Goal: Entertainment & Leisure: Consume media (video, audio)

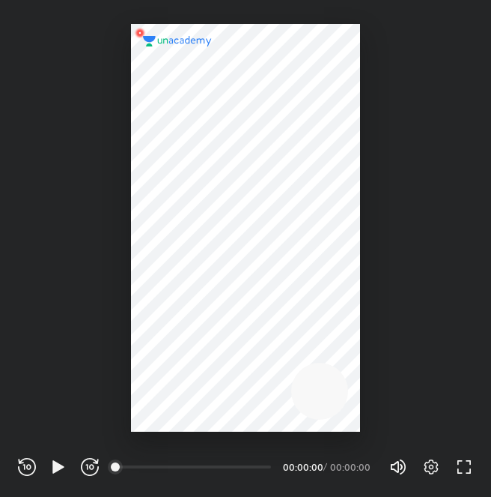
scroll to position [497, 491]
click at [57, 462] on icon "button" at bounding box center [58, 467] width 18 height 18
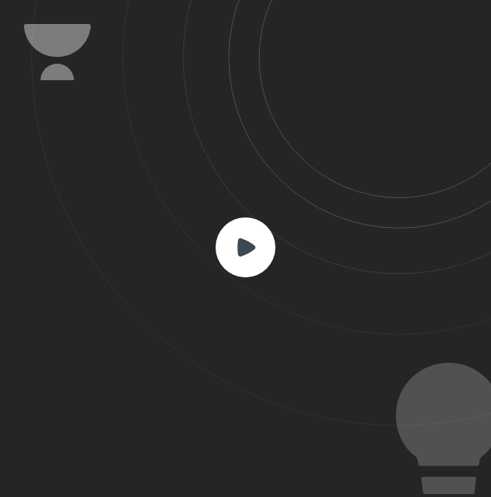
click at [246, 237] on rect at bounding box center [246, 247] width 60 height 60
click at [261, 259] on rect at bounding box center [246, 247] width 60 height 60
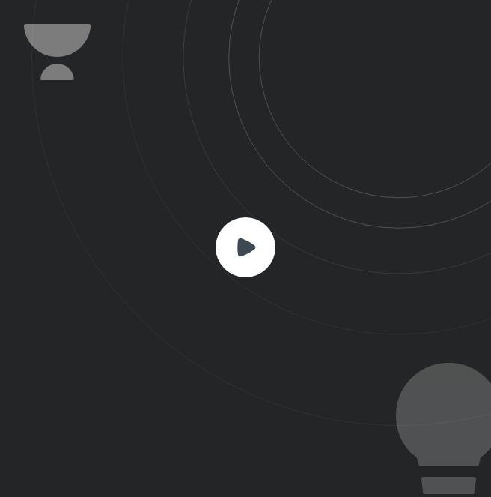
click at [261, 259] on rect at bounding box center [246, 247] width 60 height 60
drag, startPoint x: 254, startPoint y: 244, endPoint x: 597, endPoint y: 217, distance: 344.2
click at [491, 0] on html "CONNECTING TO 's CLASS REWIND (J) PLAY (K) FORWARD (L) 00:00 00:00:00 / 00:00:0…" at bounding box center [245, 0] width 491 height 0
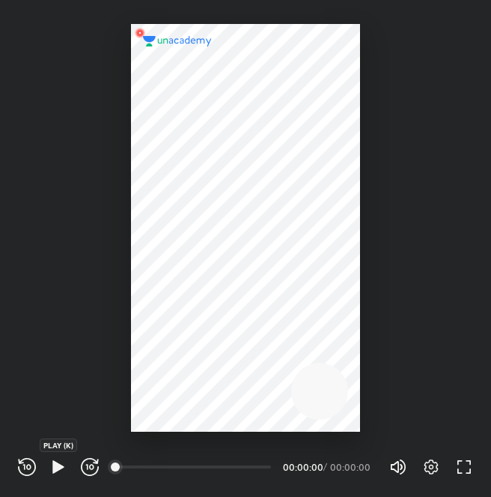
click at [51, 466] on icon "button" at bounding box center [58, 467] width 18 height 18
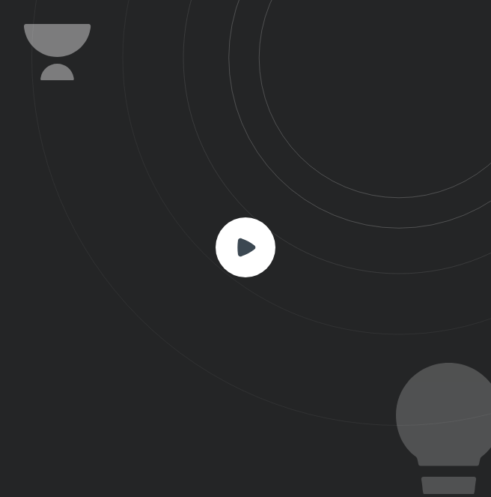
click at [236, 255] on rect at bounding box center [246, 247] width 60 height 60
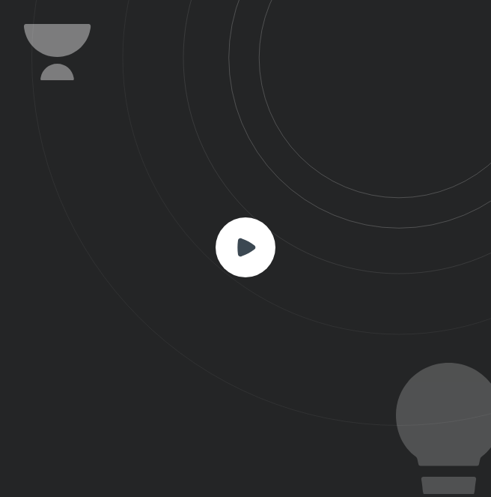
click at [236, 255] on rect at bounding box center [246, 247] width 60 height 60
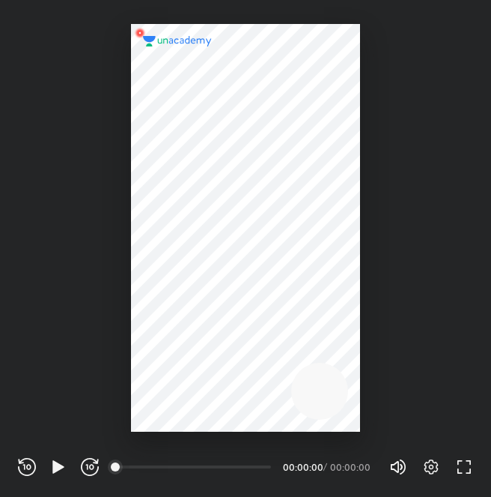
drag, startPoint x: 114, startPoint y: 464, endPoint x: 135, endPoint y: 462, distance: 21.1
click at [135, 465] on div "00:00" at bounding box center [194, 466] width 154 height 3
drag, startPoint x: 135, startPoint y: 462, endPoint x: 206, endPoint y: 463, distance: 71.2
click at [206, 463] on div "00:00" at bounding box center [194, 466] width 154 height 15
click at [92, 467] on icon "button" at bounding box center [90, 467] width 18 height 18
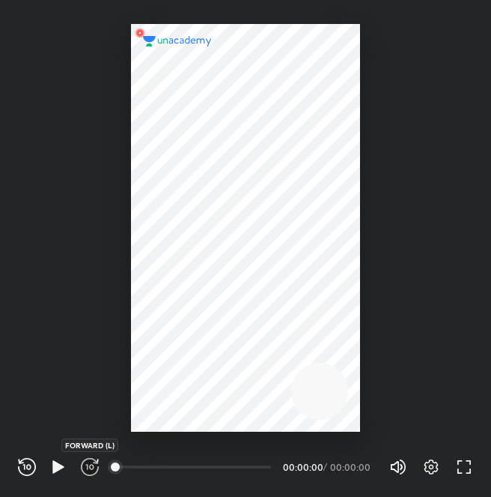
click at [92, 467] on icon "button" at bounding box center [90, 467] width 18 height 18
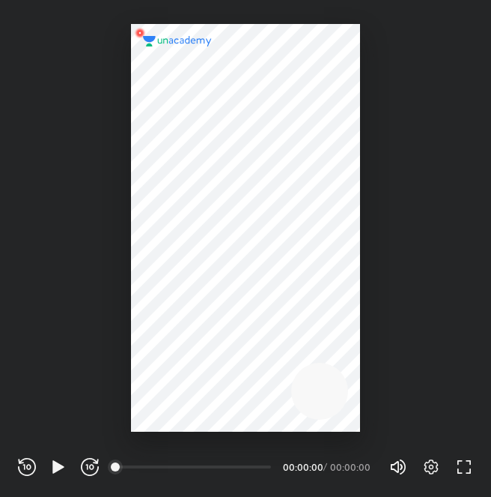
click at [92, 467] on icon "button" at bounding box center [90, 467] width 18 height 18
drag, startPoint x: 92, startPoint y: 467, endPoint x: 482, endPoint y: 471, distance: 390.3
click at [482, 471] on div "REWIND (J) PLAY (K) FORWARD (L) 00:00 00:00:00 / 00:00:00 Volume (M) 100% Setti…" at bounding box center [245, 463] width 491 height 65
click at [433, 463] on icon "button" at bounding box center [432, 467] width 18 height 18
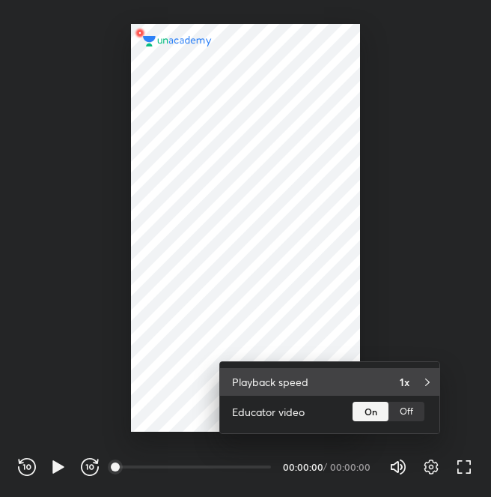
click at [407, 372] on div "Playback speed 1x" at bounding box center [329, 382] width 219 height 28
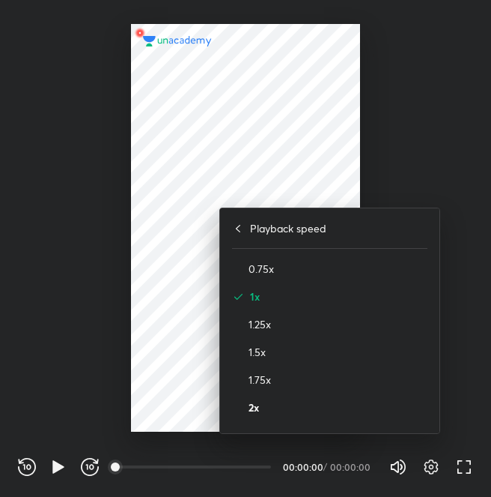
click at [270, 414] on h4 "2x" at bounding box center [338, 407] width 179 height 16
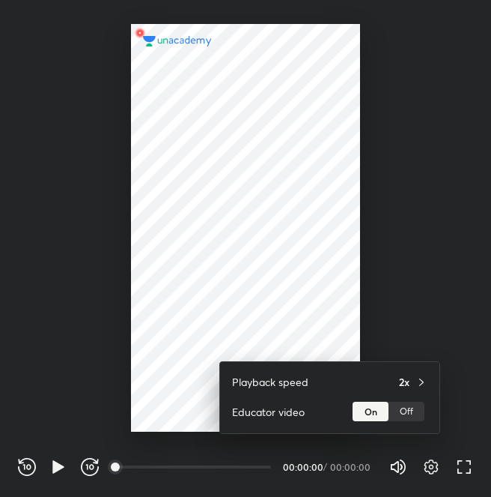
drag, startPoint x: 168, startPoint y: 424, endPoint x: 60, endPoint y: 463, distance: 114.7
click at [60, 463] on div at bounding box center [245, 248] width 491 height 497
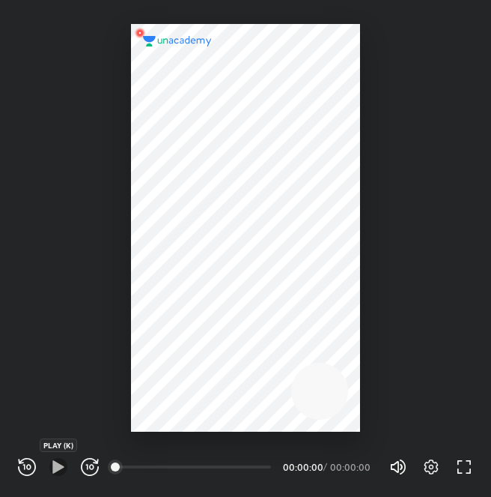
click at [60, 463] on icon "button" at bounding box center [58, 467] width 18 height 18
